Goal: Information Seeking & Learning: Check status

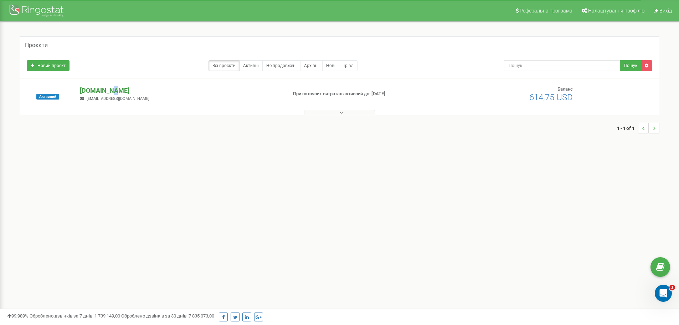
click at [112, 92] on p "[DOMAIN_NAME]" at bounding box center [180, 90] width 201 height 9
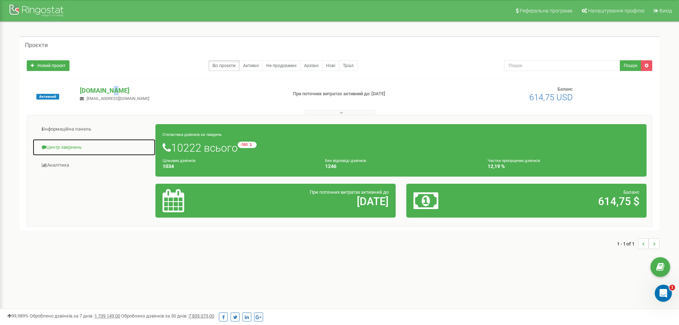
click at [66, 147] on link "Центр звернень" at bounding box center [93, 147] width 123 height 17
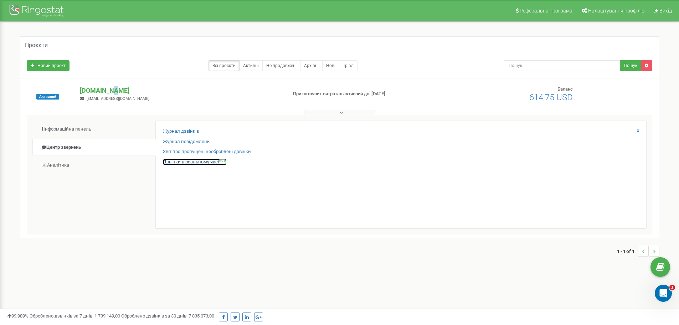
click at [197, 160] on link "Дзвінки в реальному часі NEW" at bounding box center [195, 162] width 64 height 7
click at [196, 130] on link "Журнал дзвінків" at bounding box center [181, 131] width 36 height 7
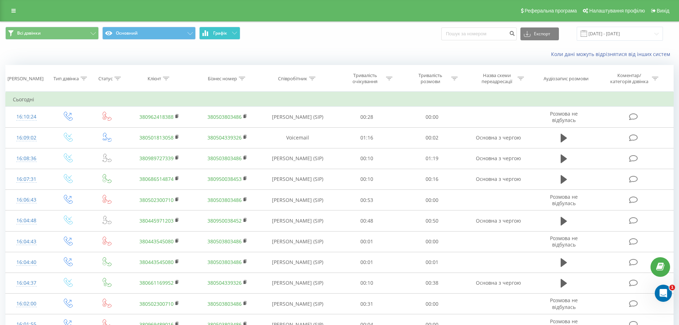
click at [229, 31] on button "Графік" at bounding box center [219, 33] width 41 height 13
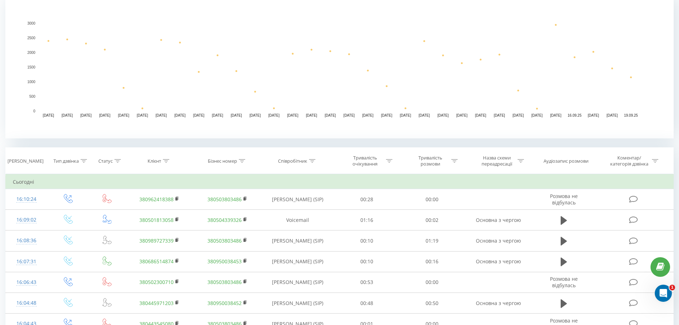
scroll to position [178, 0]
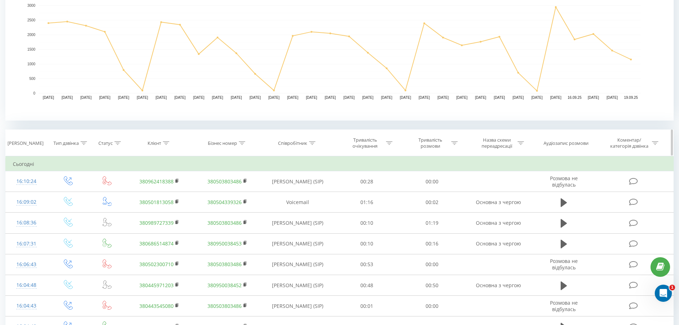
click at [295, 138] on th "Співробітник" at bounding box center [297, 143] width 73 height 26
drag, startPoint x: 307, startPoint y: 144, endPoint x: 316, endPoint y: 144, distance: 9.3
click at [316, 144] on div "Співробітник" at bounding box center [297, 143] width 73 height 6
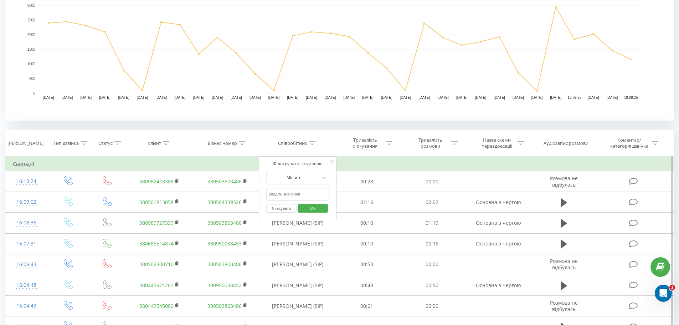
click at [310, 194] on input "text" at bounding box center [297, 194] width 63 height 12
click at [313, 210] on span "OK" at bounding box center [313, 208] width 20 height 11
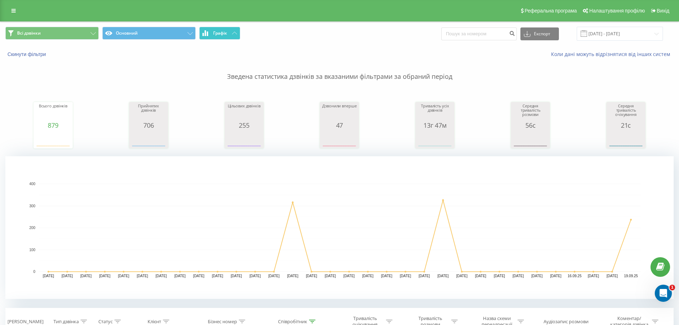
click at [235, 36] on button "Графік" at bounding box center [219, 33] width 41 height 13
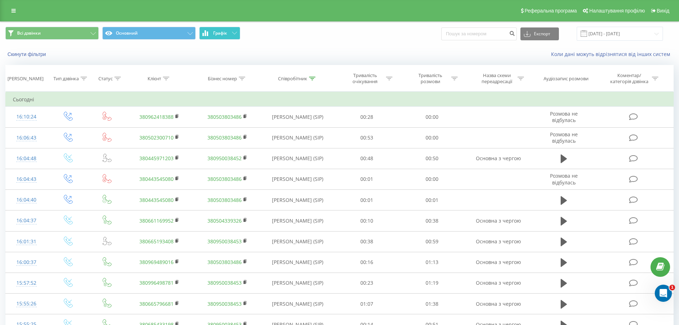
click at [235, 36] on button "Графік" at bounding box center [219, 33] width 41 height 13
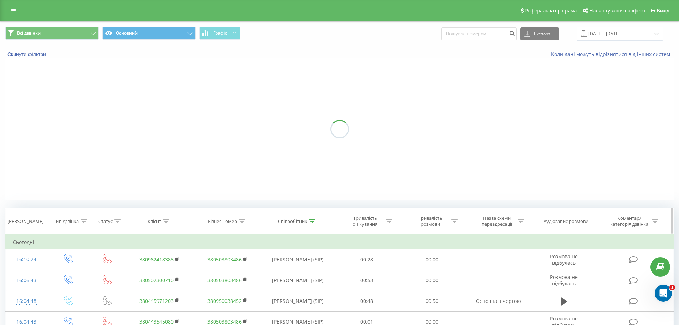
click at [317, 219] on div "Співробітник" at bounding box center [297, 221] width 73 height 6
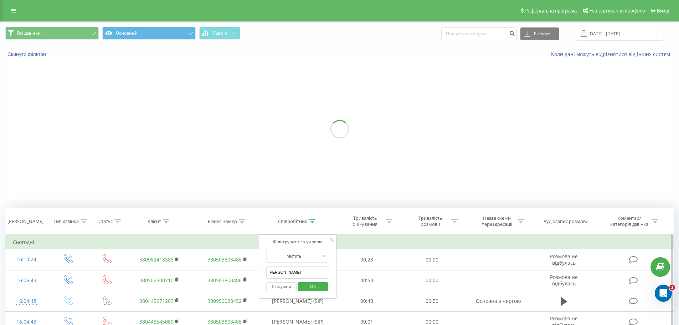
click at [316, 272] on input "Нижникевич" at bounding box center [297, 272] width 63 height 12
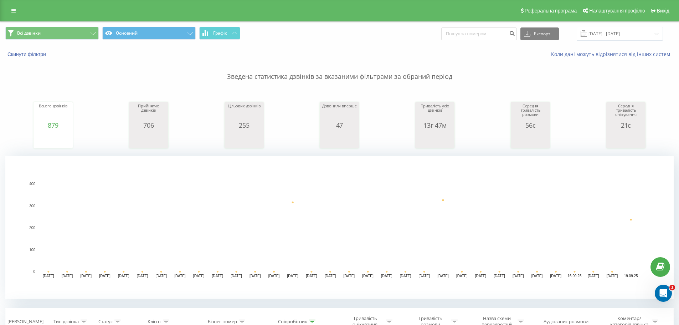
click at [294, 268] on icon "19.08.25 20.08.25 21.08.25 22.08.25 23.08.25 24.08.25 25.08.25 26.08.25 27.08.2…" at bounding box center [339, 227] width 669 height 143
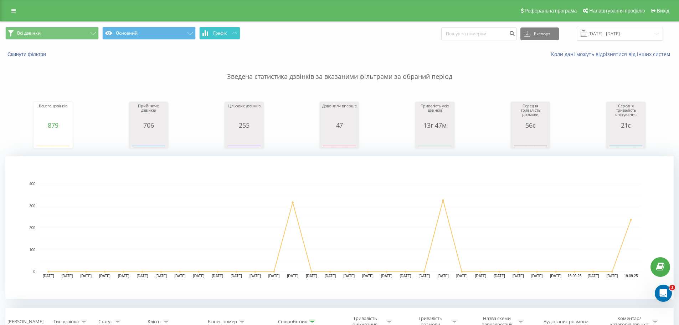
click at [212, 29] on button "Графік" at bounding box center [219, 33] width 41 height 13
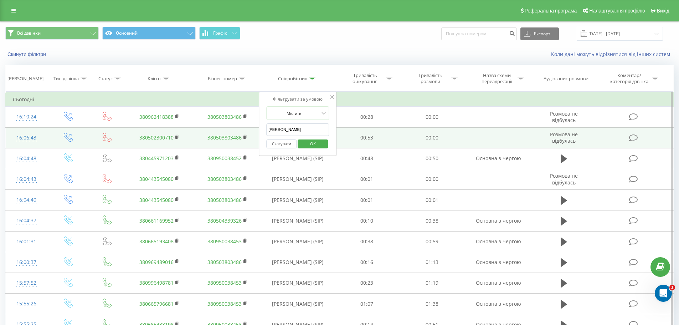
drag, startPoint x: 292, startPoint y: 127, endPoint x: 251, endPoint y: 128, distance: 40.3
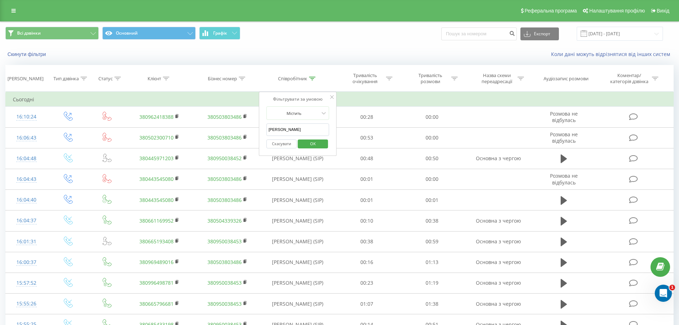
click at [315, 144] on span "OK" at bounding box center [313, 143] width 20 height 11
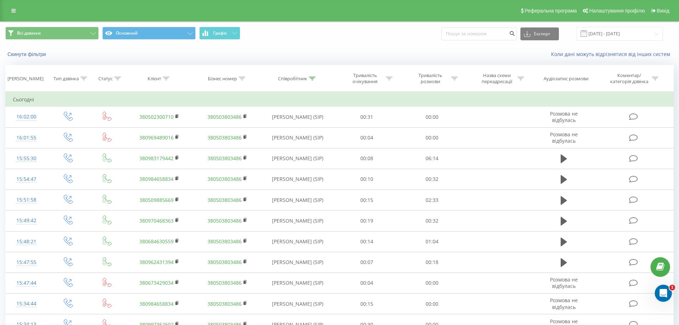
click at [241, 29] on span "Всі дзвінки Основний Графік" at bounding box center [169, 34] width 329 height 14
click at [231, 34] on button "Графік" at bounding box center [219, 33] width 41 height 13
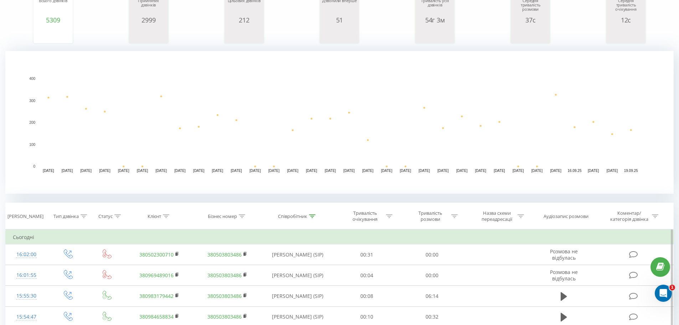
scroll to position [107, 0]
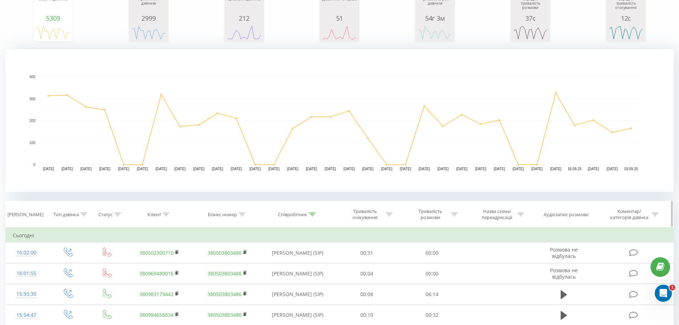
click at [310, 213] on icon at bounding box center [312, 215] width 6 height 4
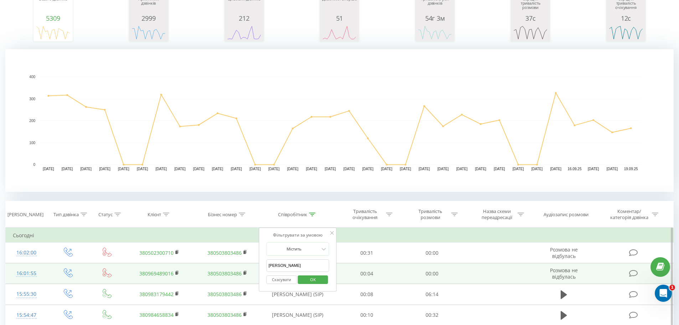
drag, startPoint x: 300, startPoint y: 261, endPoint x: 250, endPoint y: 270, distance: 51.4
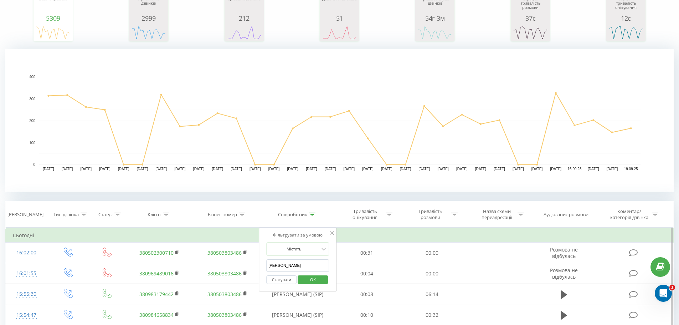
click at [310, 278] on span "OK" at bounding box center [313, 279] width 20 height 11
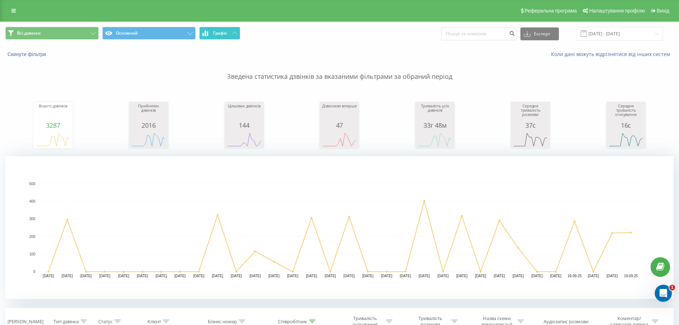
click at [236, 35] on button "Графік" at bounding box center [219, 33] width 41 height 13
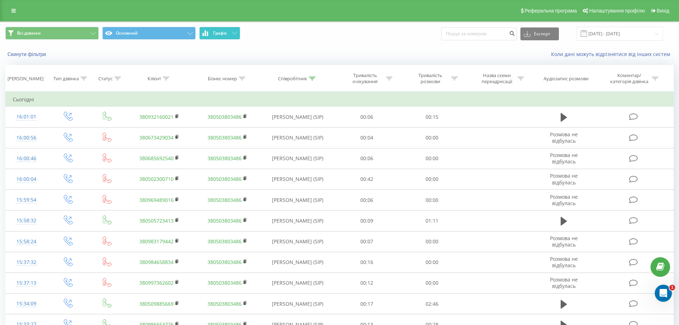
click at [236, 35] on button "Графік" at bounding box center [219, 33] width 41 height 13
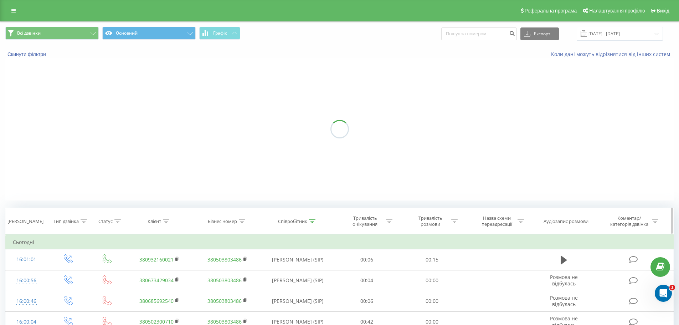
click at [307, 222] on div "Співробітник" at bounding box center [292, 221] width 29 height 6
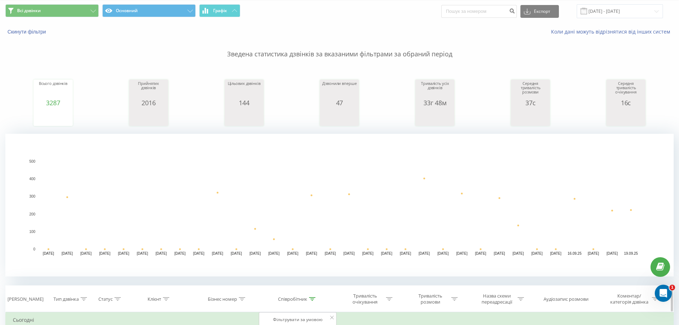
scroll to position [71, 0]
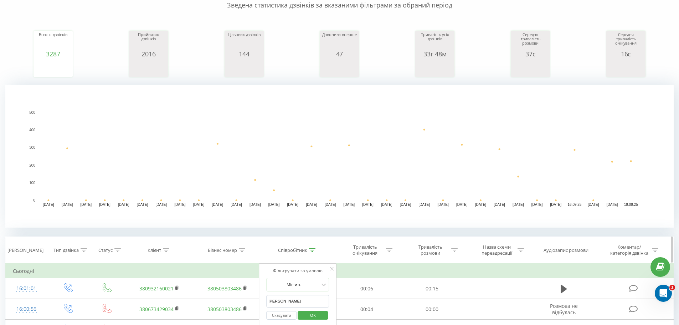
click at [311, 252] on div at bounding box center [312, 250] width 6 height 6
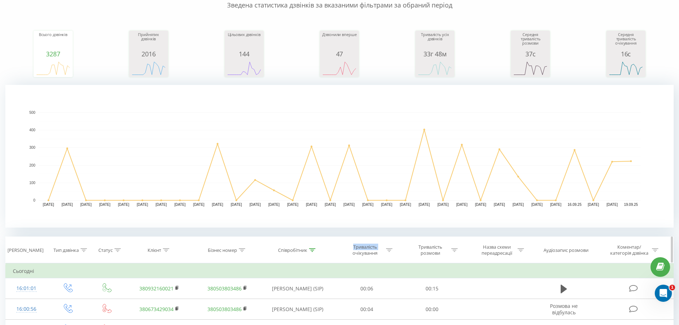
click at [311, 252] on div at bounding box center [312, 250] width 6 height 6
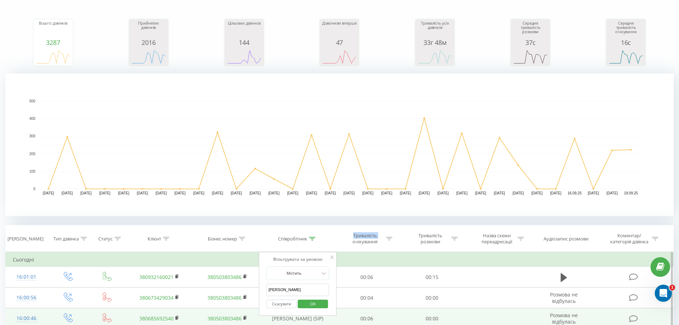
scroll to position [143, 0]
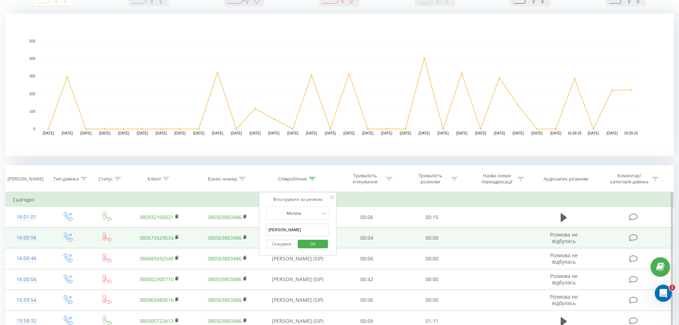
drag, startPoint x: 289, startPoint y: 231, endPoint x: 248, endPoint y: 230, distance: 41.0
type input "бирич"
click button "OK" at bounding box center [313, 244] width 30 height 9
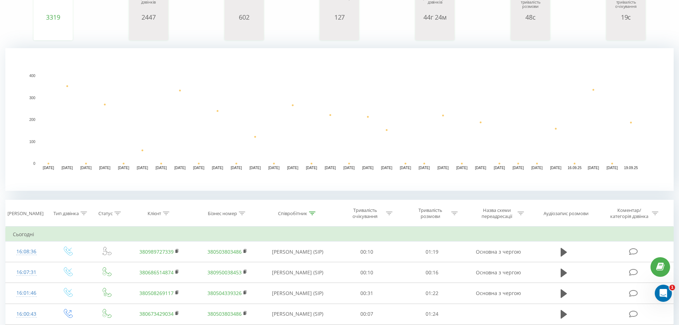
scroll to position [36, 0]
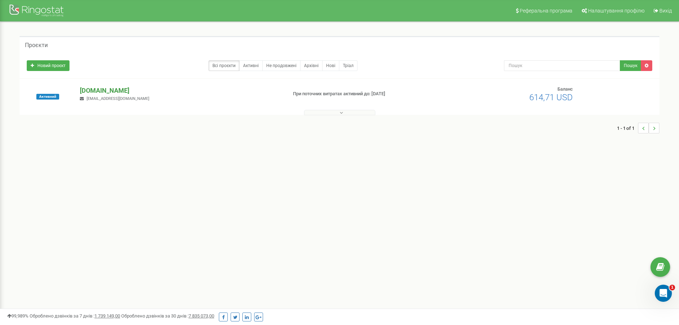
click at [87, 87] on p "[DOMAIN_NAME]" at bounding box center [180, 90] width 201 height 9
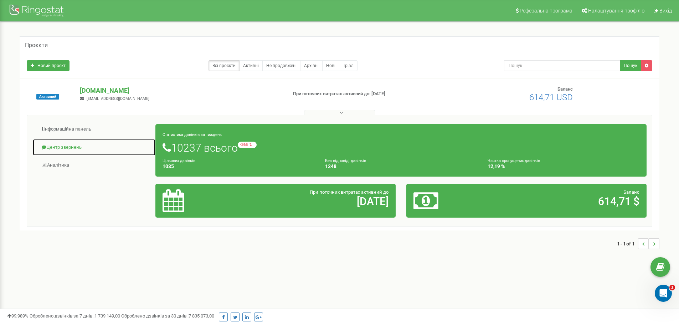
click at [67, 147] on link "Центр звернень" at bounding box center [93, 147] width 123 height 17
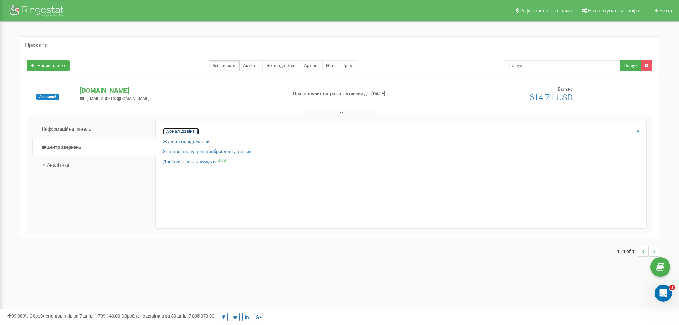
click at [182, 132] on link "Журнал дзвінків" at bounding box center [181, 131] width 36 height 7
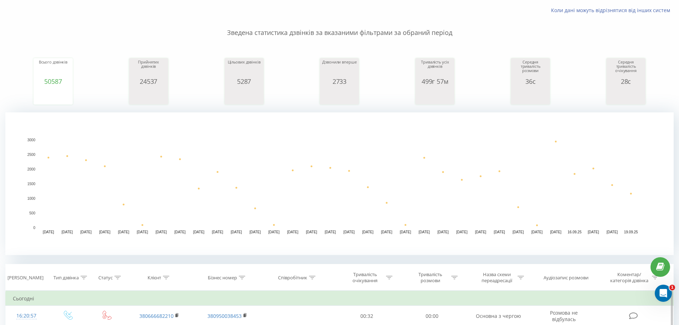
scroll to position [143, 0]
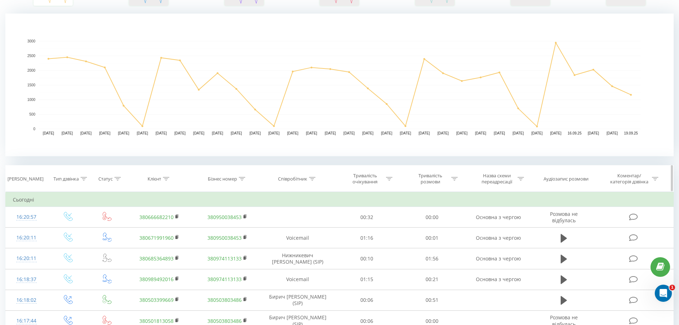
click at [316, 177] on div "Співробітник" at bounding box center [297, 179] width 73 height 6
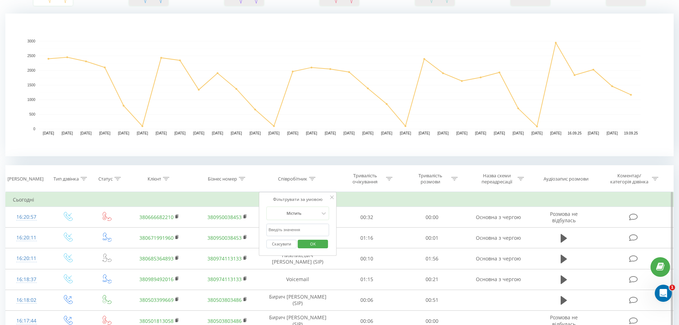
click at [290, 229] on input "text" at bounding box center [297, 230] width 63 height 12
paste input "380685364893"
type input "380685364893"
click at [314, 242] on span "OK" at bounding box center [313, 243] width 20 height 11
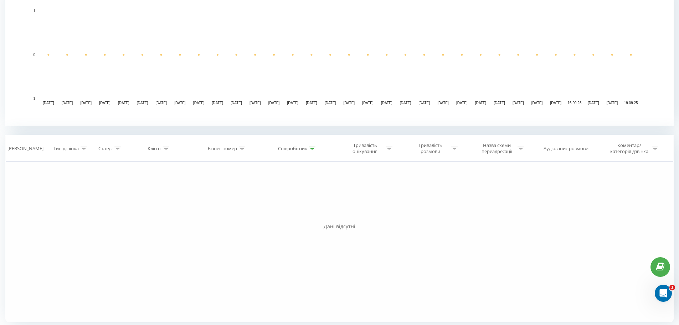
scroll to position [176, 0]
